Goal: Information Seeking & Learning: Learn about a topic

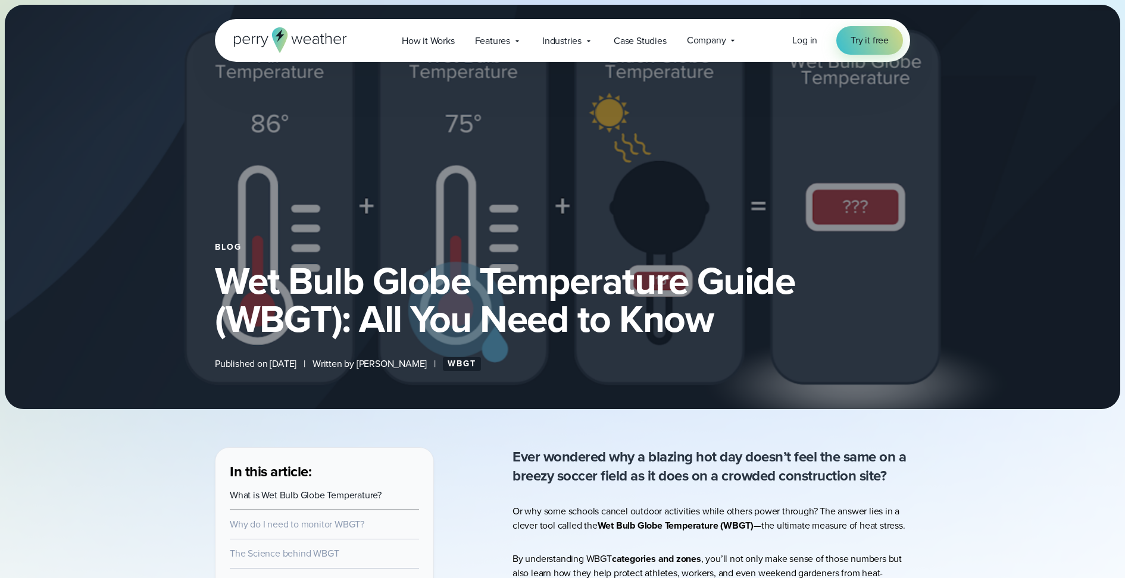
select select "***"
type input "*******"
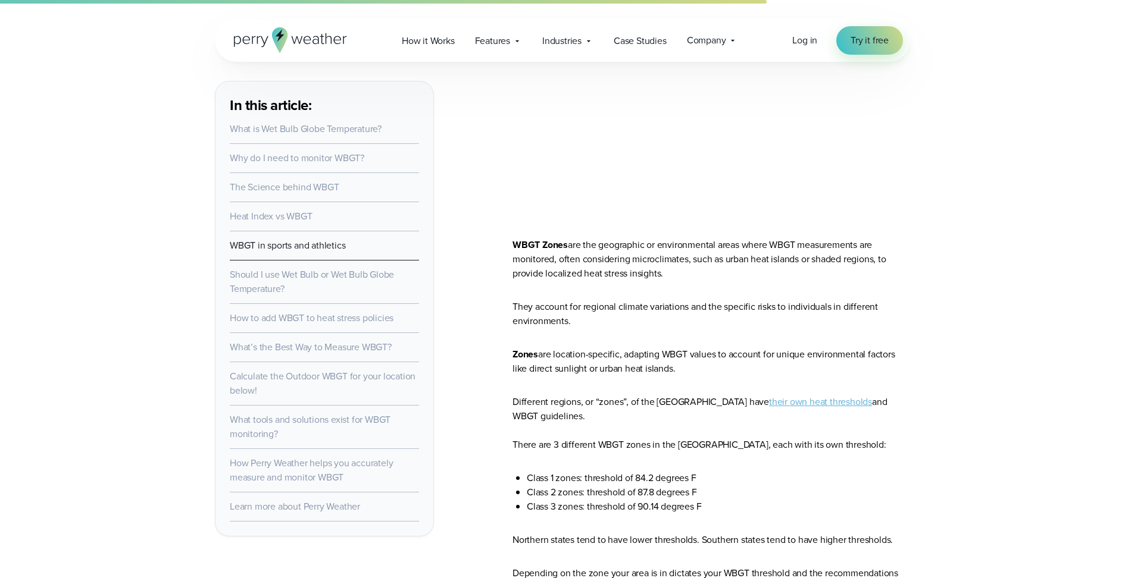
scroll to position [3272, 0]
click at [769, 401] on link "their own heat thresholds" at bounding box center [820, 401] width 103 height 14
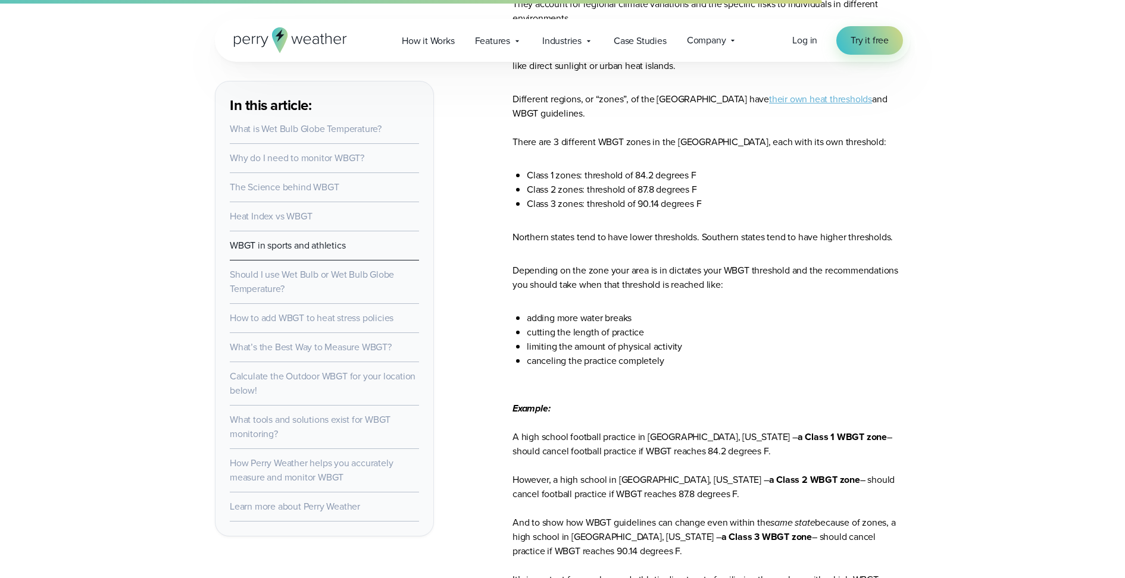
scroll to position [3577, 0]
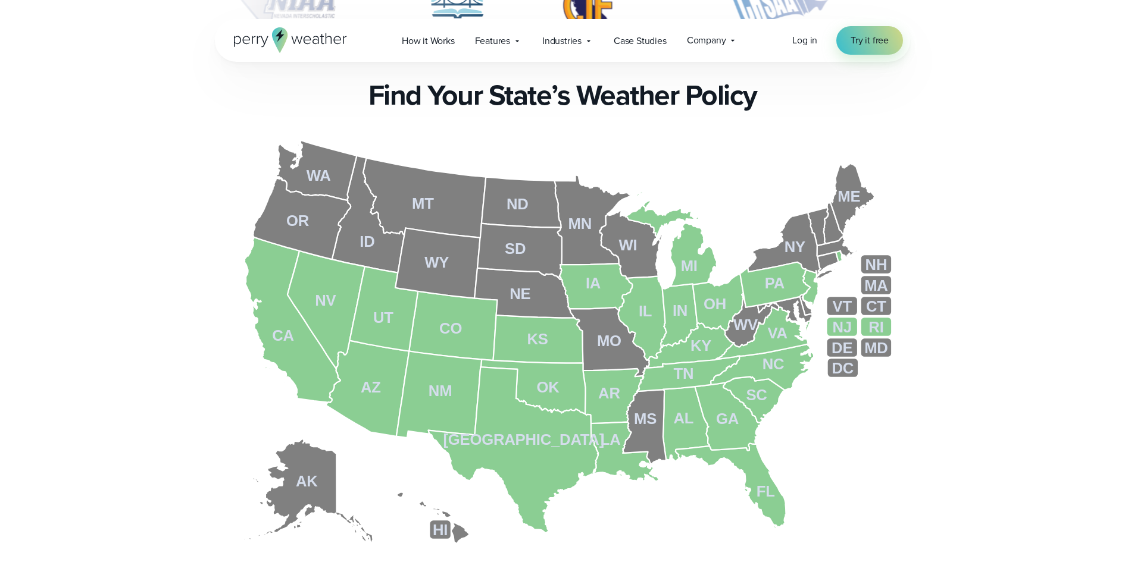
scroll to position [348, 0]
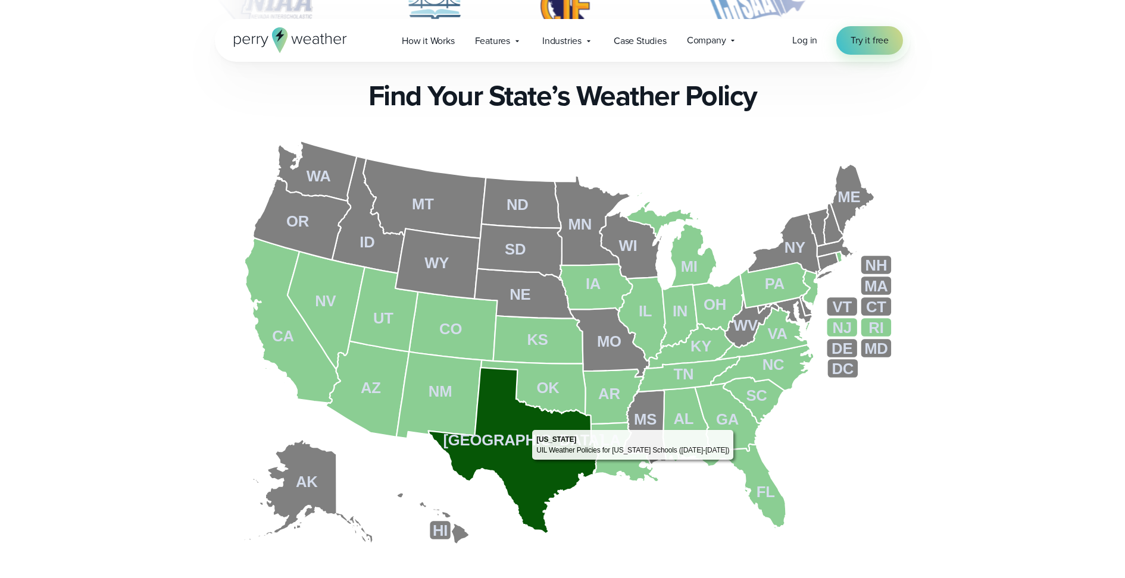
click at [527, 463] on icon at bounding box center [513, 451] width 170 height 166
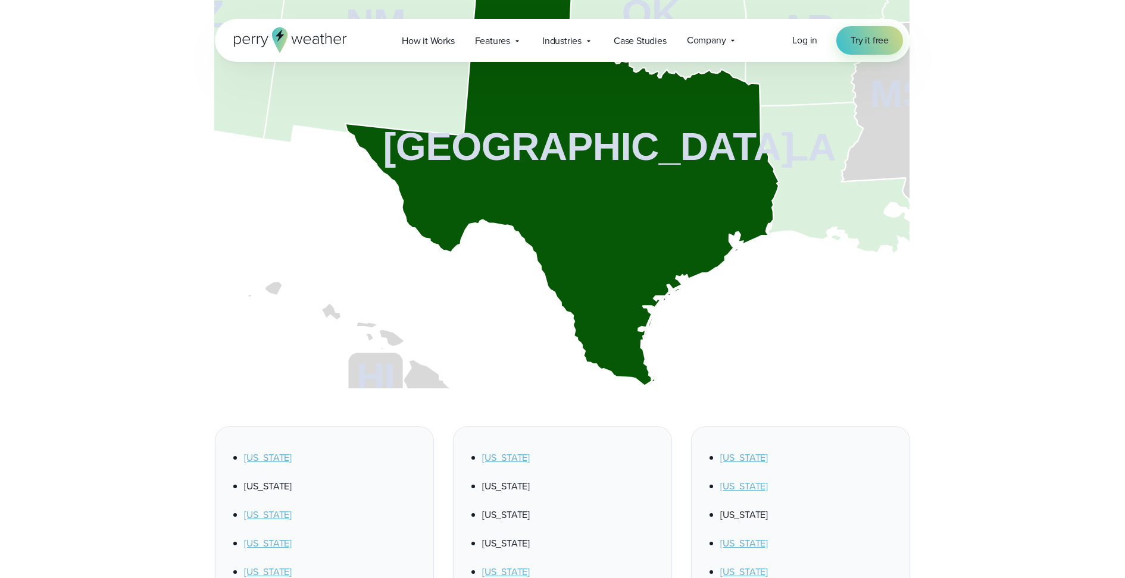
scroll to position [506, 0]
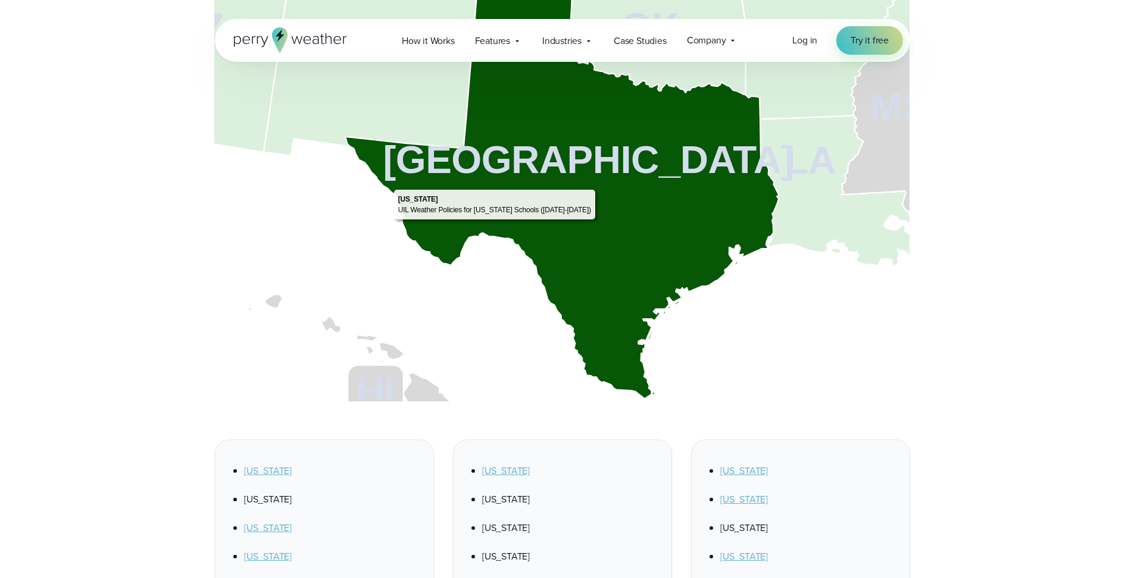
click at [599, 185] on icon at bounding box center [561, 187] width 433 height 424
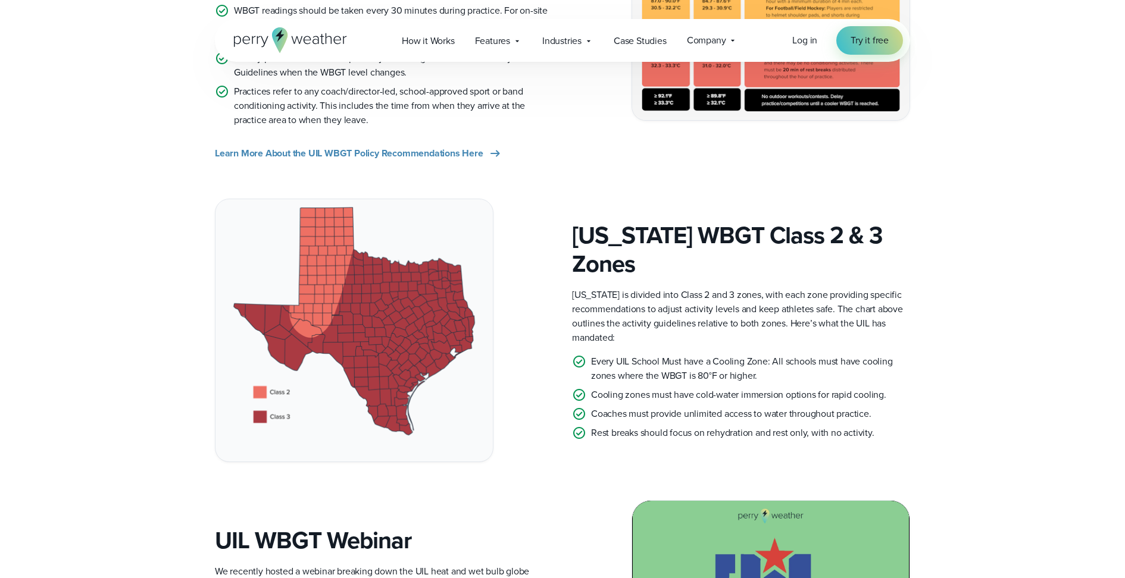
scroll to position [584, 0]
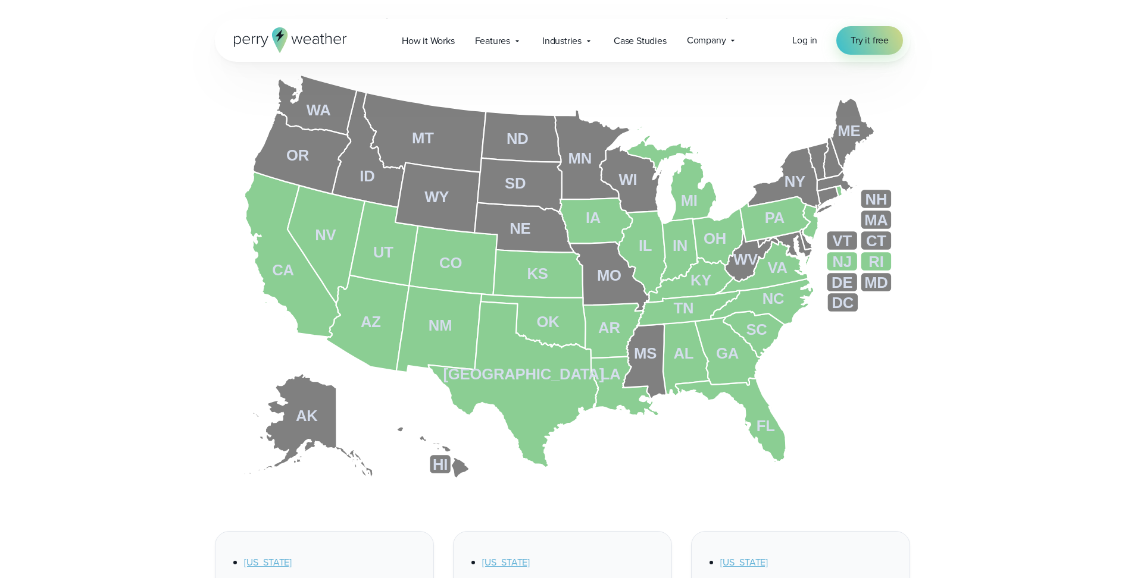
scroll to position [506, 0]
